Goal: Information Seeking & Learning: Learn about a topic

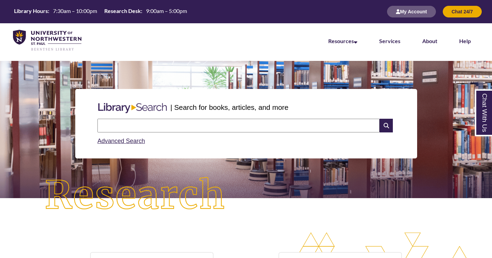
click at [258, 86] on div "| Search for books, articles, and more Search Advanced Search" at bounding box center [246, 124] width 482 height 102
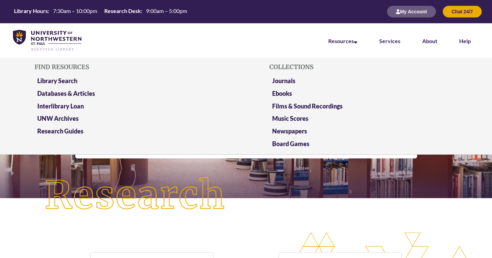
click at [352, 44] on li "Resources Find Resources Library Search Databases & Articles Interlibrary Loan …" at bounding box center [343, 40] width 51 height 34
click at [90, 93] on link "Databases & Articles" at bounding box center [66, 94] width 58 height 9
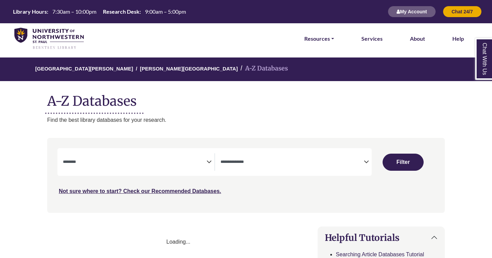
select select "Database Subject Filter"
select select "Database Types Filter"
select select "Database Subject Filter"
select select "Database Types Filter"
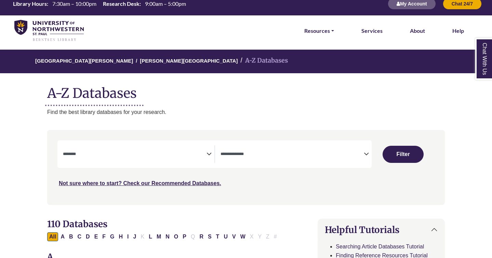
scroll to position [10, 0]
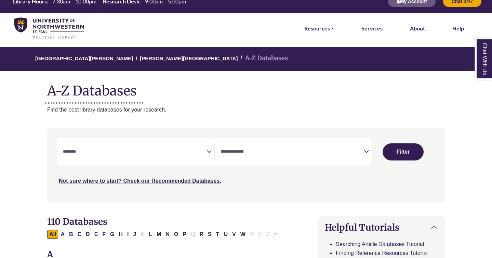
click at [132, 159] on span "Search filters" at bounding box center [135, 151] width 144 height 17
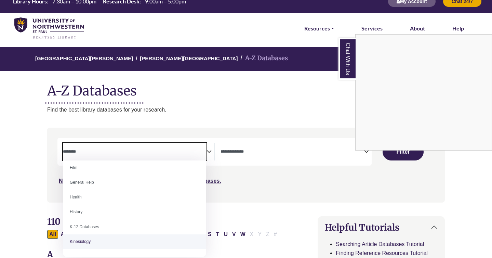
scroll to position [283, 0]
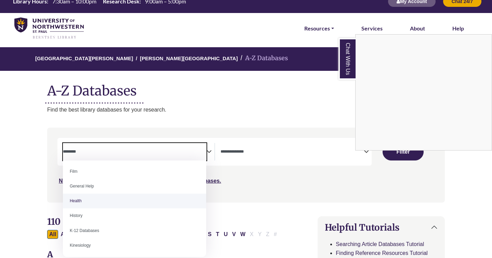
select select "*****"
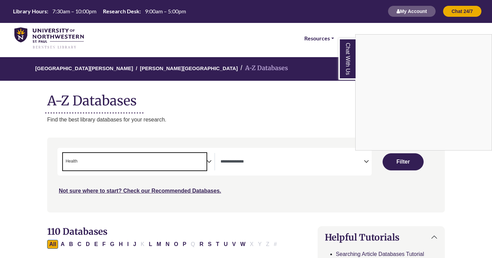
scroll to position [0, 0]
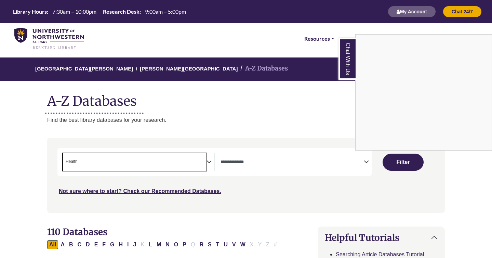
click at [410, 164] on div "Chat With Us" at bounding box center [246, 129] width 492 height 258
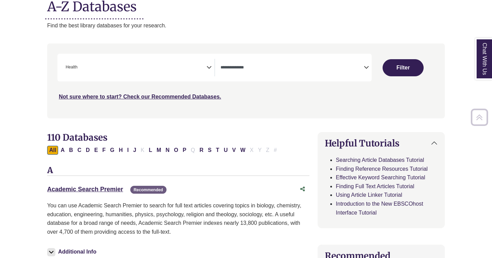
scroll to position [99, 0]
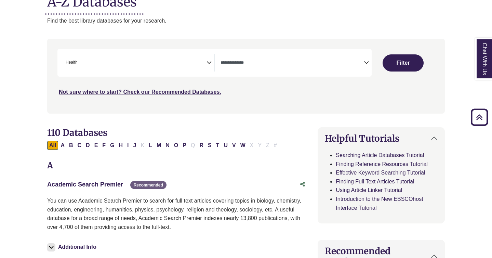
click at [103, 183] on link "Academic Search Premier This link opens in a new window" at bounding box center [85, 184] width 76 height 7
